Goal: Task Accomplishment & Management: Use online tool/utility

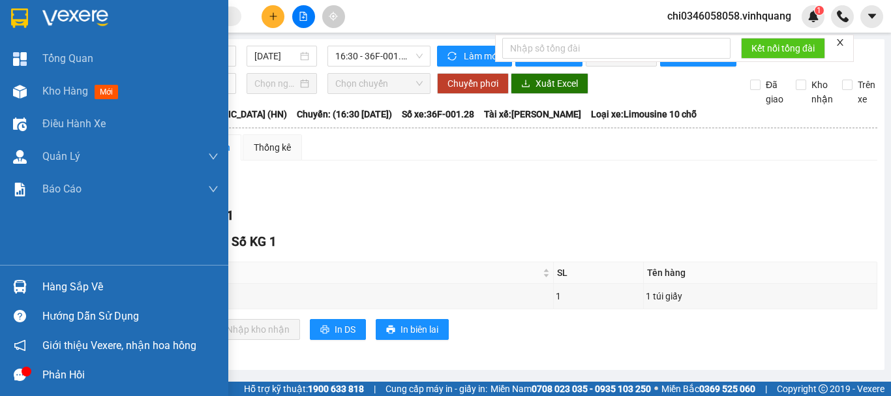
click at [19, 18] on img at bounding box center [19, 18] width 17 height 20
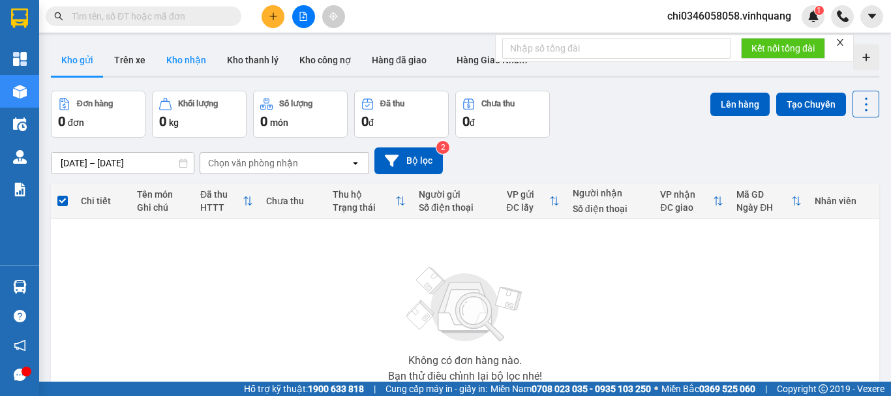
click at [174, 54] on button "Kho nhận" at bounding box center [186, 59] width 61 height 31
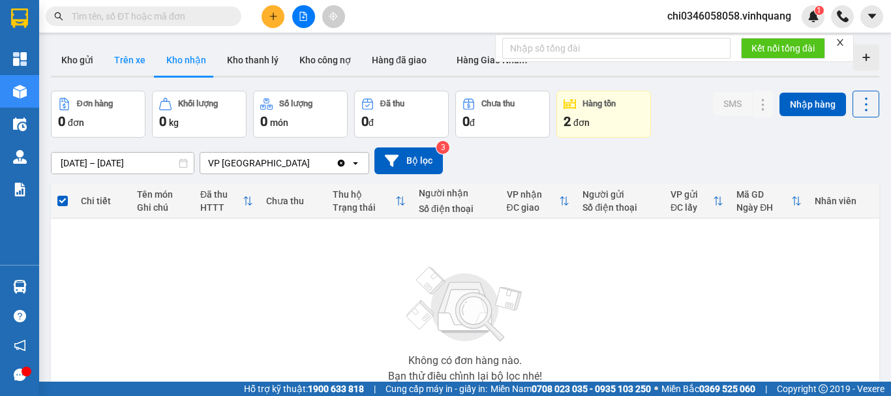
click at [125, 57] on button "Trên xe" at bounding box center [130, 59] width 52 height 31
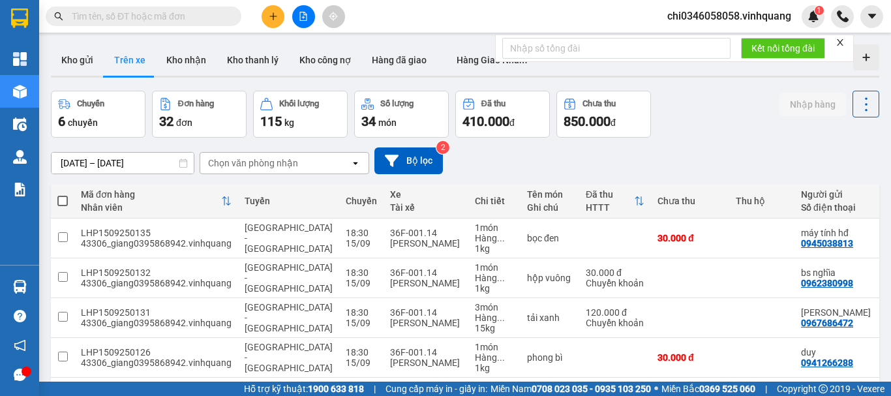
click at [281, 160] on div "Chọn văn phòng nhận" at bounding box center [253, 163] width 90 height 13
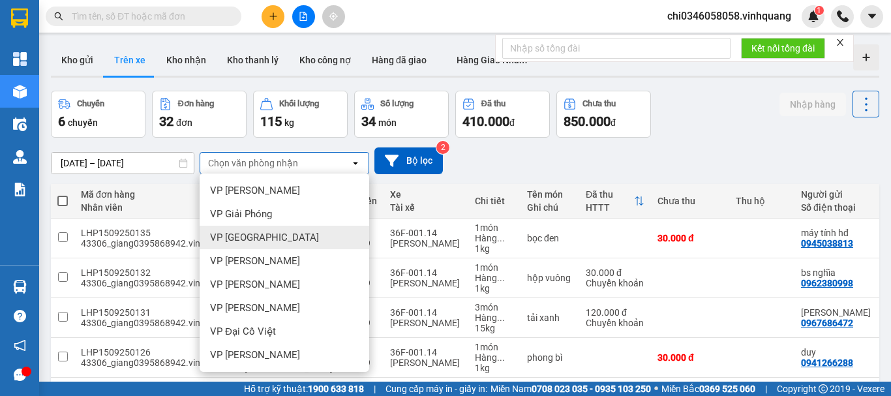
click at [255, 237] on span "VP [GEOGRAPHIC_DATA]" at bounding box center [264, 237] width 109 height 13
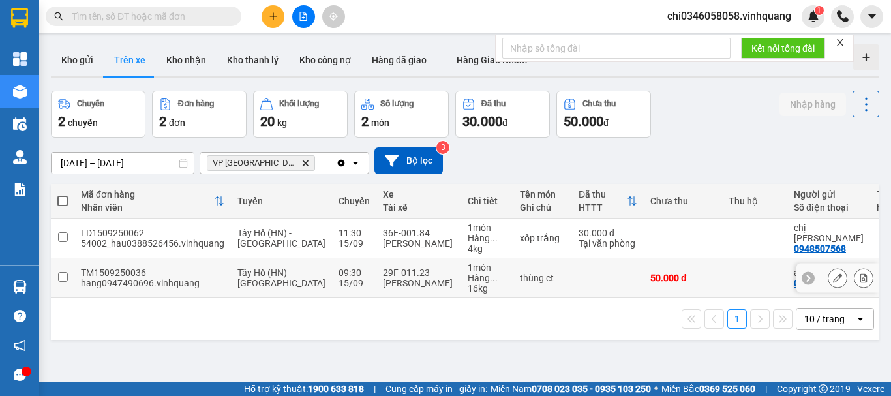
click at [64, 274] on input "checkbox" at bounding box center [63, 277] width 10 height 10
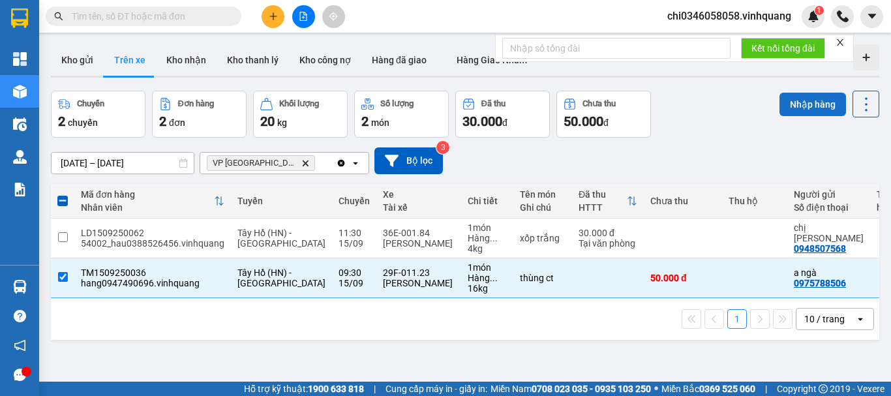
click at [807, 108] on button "Nhập hàng" at bounding box center [812, 104] width 67 height 23
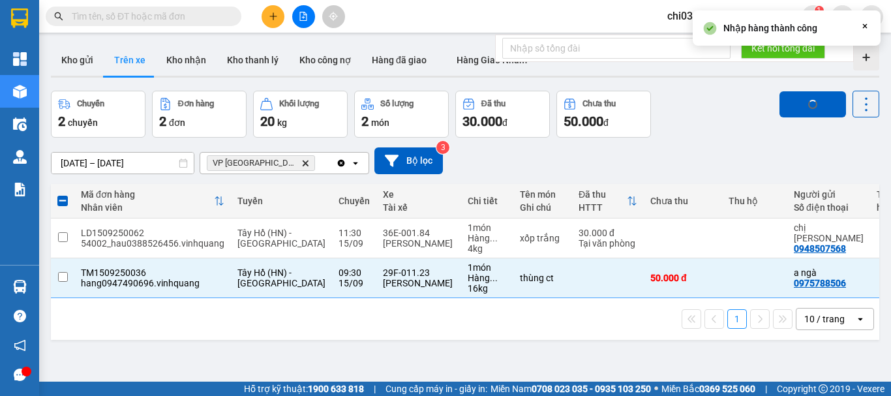
checkbox input "false"
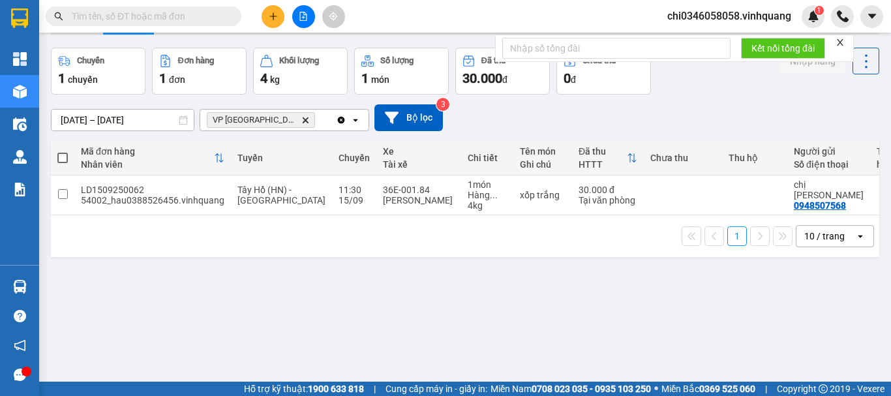
scroll to position [60, 0]
